Goal: Task Accomplishment & Management: Complete application form

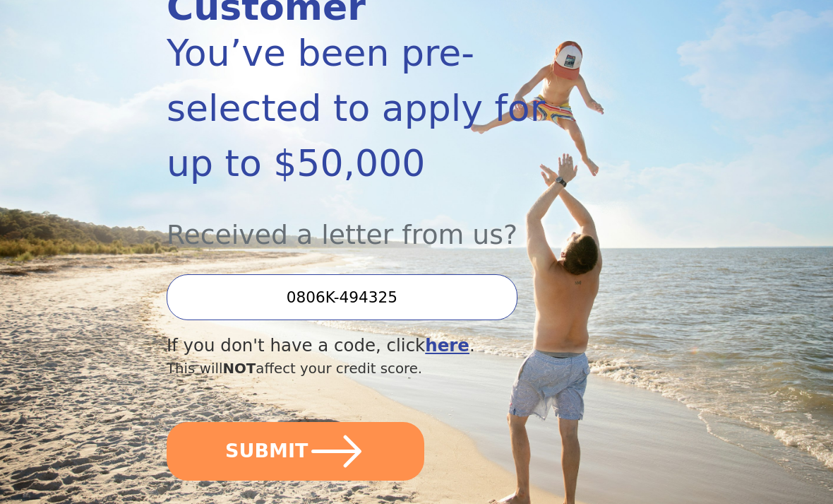
scroll to position [241, 0]
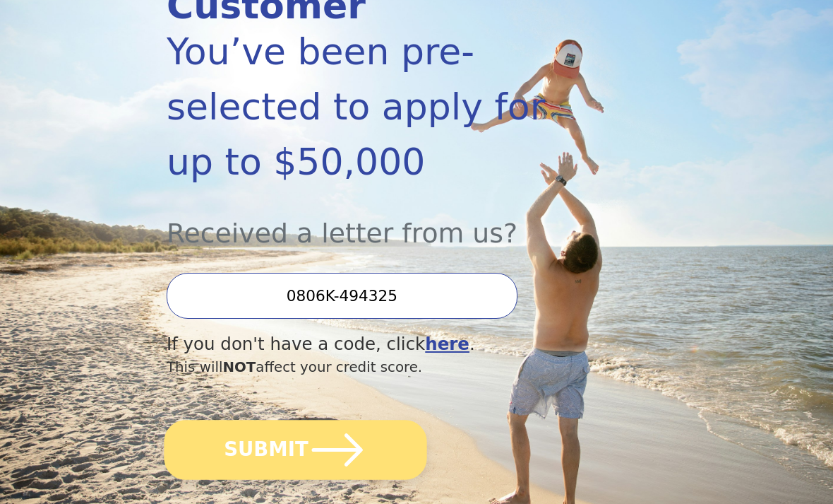
click at [347, 434] on icon "submit" at bounding box center [337, 450] width 51 height 32
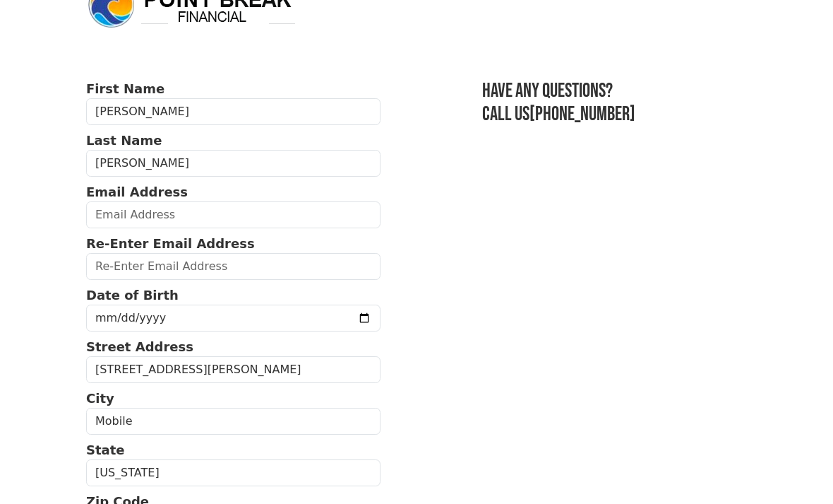
scroll to position [37, 0]
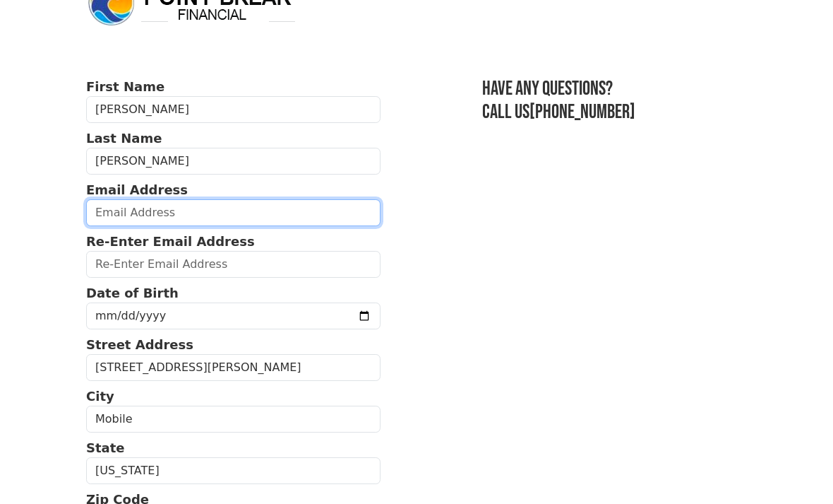
click at [256, 208] on input "email" at bounding box center [233, 213] width 295 height 27
type input "rstweddell1@hotmail.com"
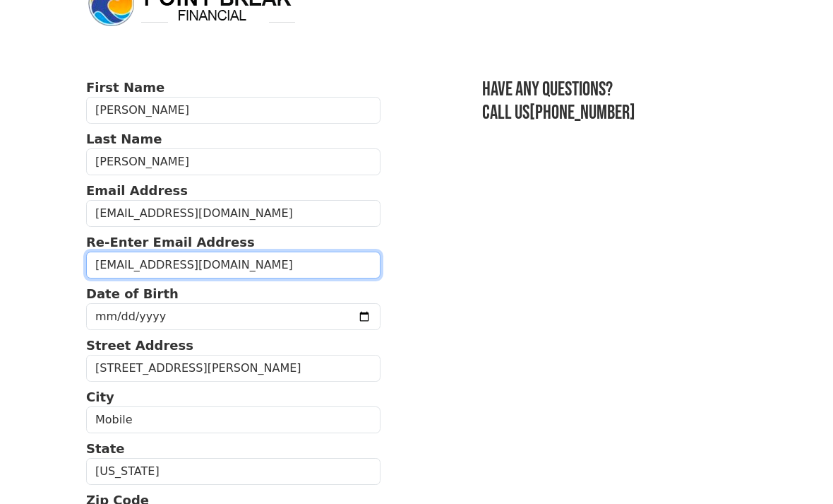
type input "rstweddell1@hotmail.com"
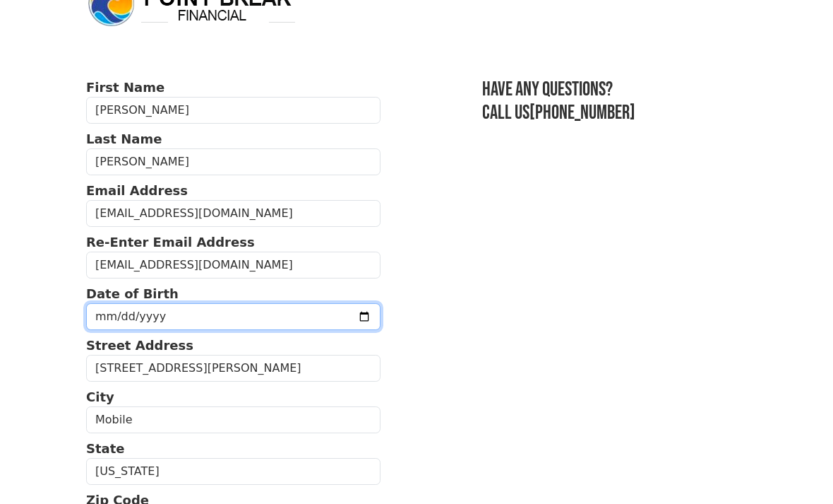
scroll to position [38, 0]
type input "1974-08-19"
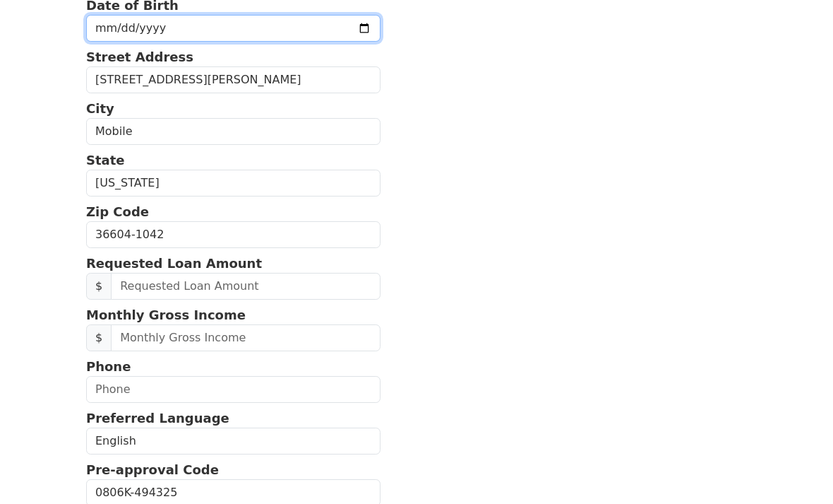
scroll to position [326, 0]
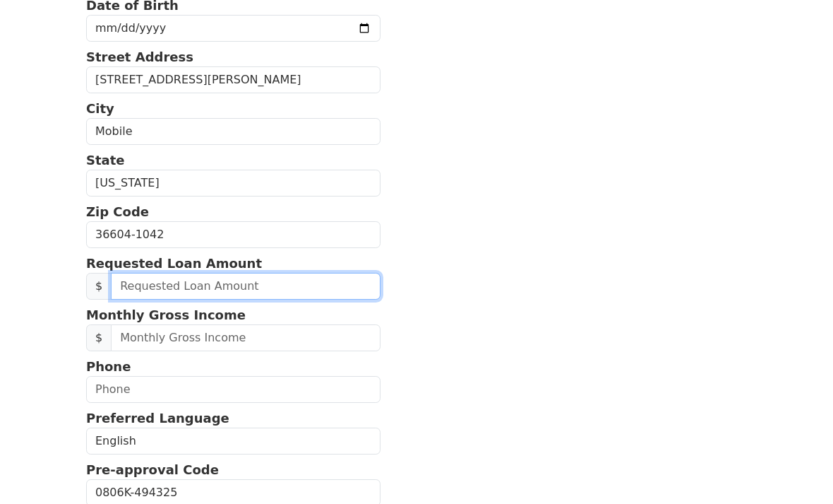
click at [250, 286] on input "text" at bounding box center [246, 286] width 270 height 27
type input "30,000.00"
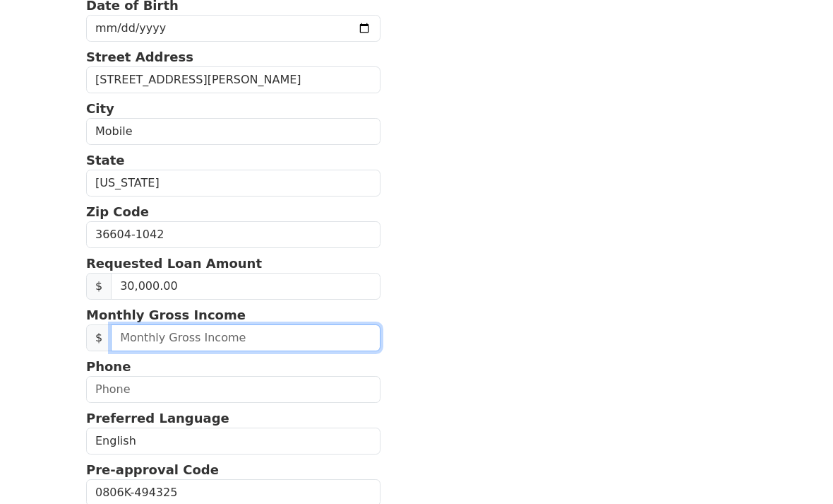
click at [224, 340] on input "text" at bounding box center [246, 337] width 270 height 27
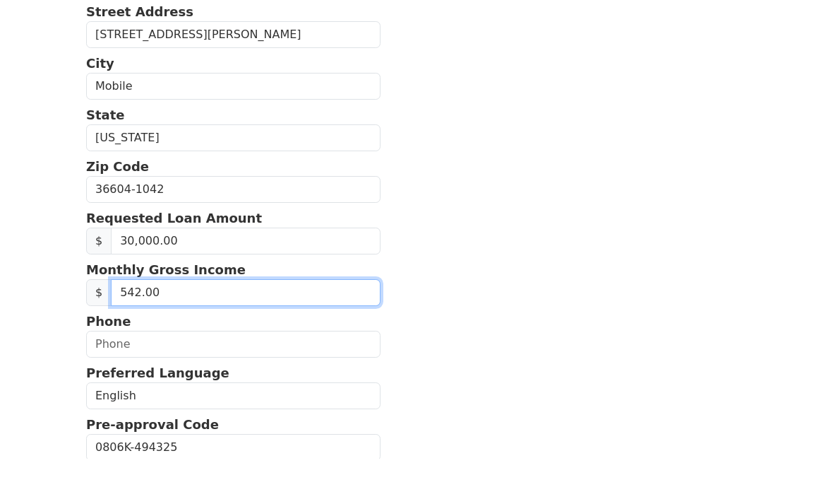
type input "5,420.00"
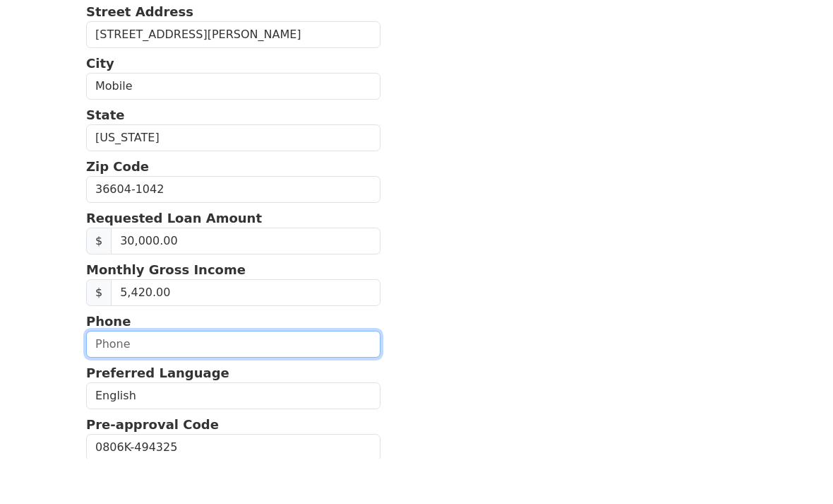
click at [251, 376] on input "text" at bounding box center [233, 389] width 295 height 27
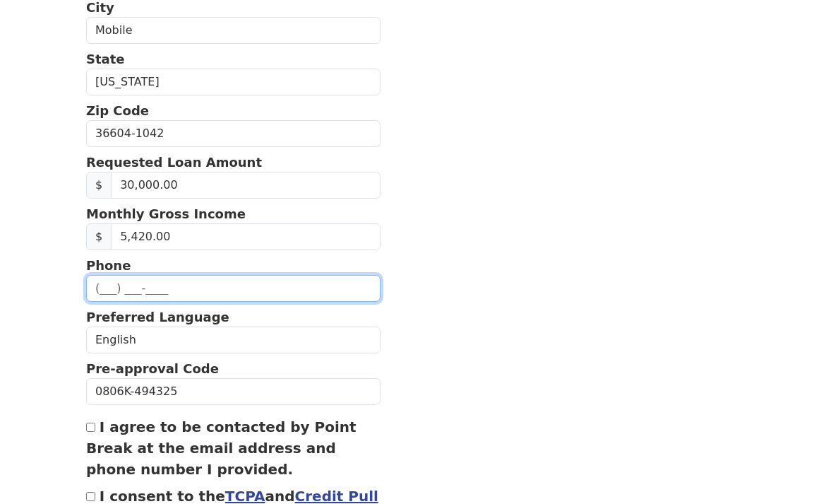
scroll to position [411, 0]
